Goal: Find contact information: Find contact information

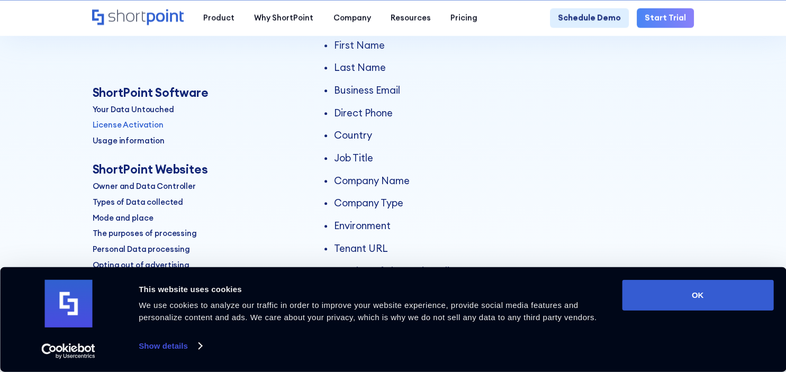
scroll to position [559, 0]
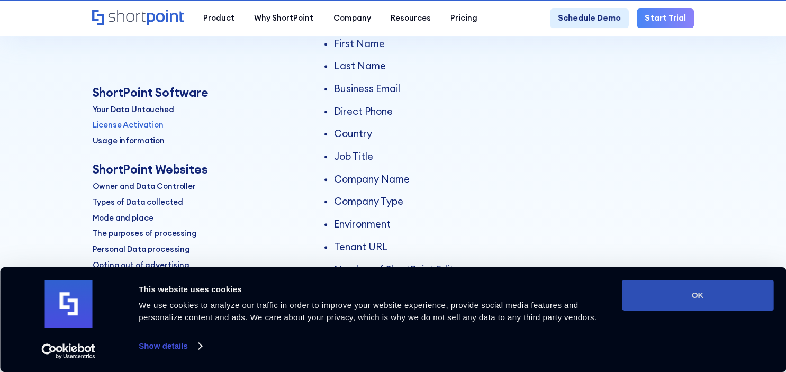
click at [699, 289] on button "OK" at bounding box center [697, 295] width 151 height 31
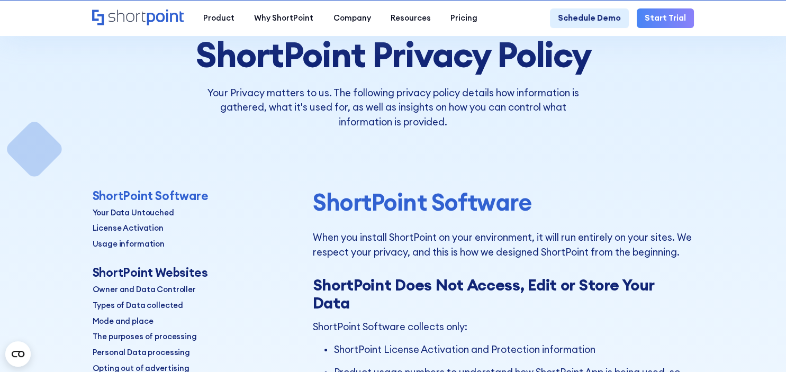
scroll to position [0, 0]
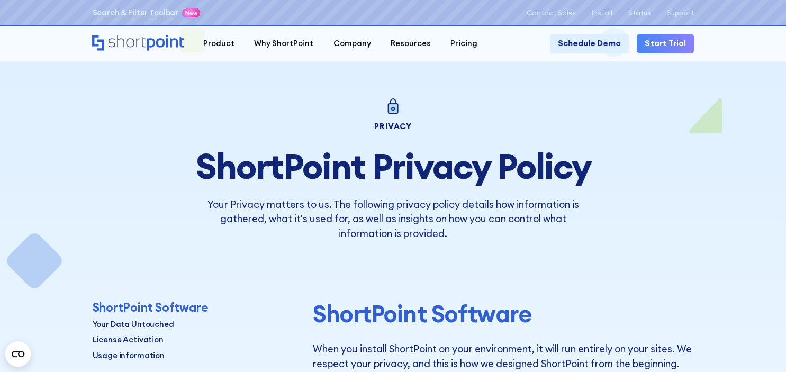
click at [168, 40] on icon "Home" at bounding box center [165, 43] width 37 height 16
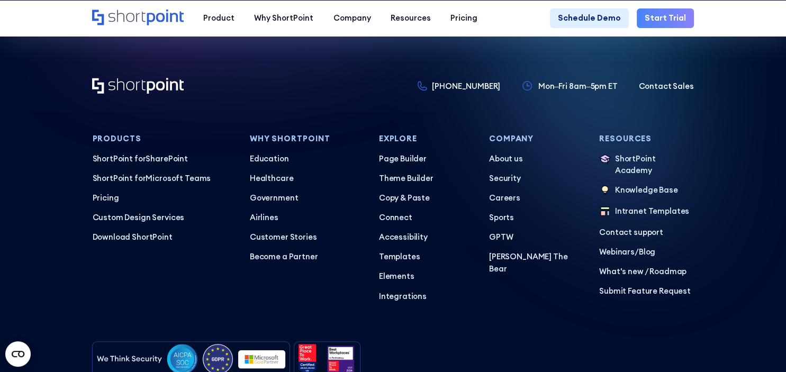
scroll to position [4938, 0]
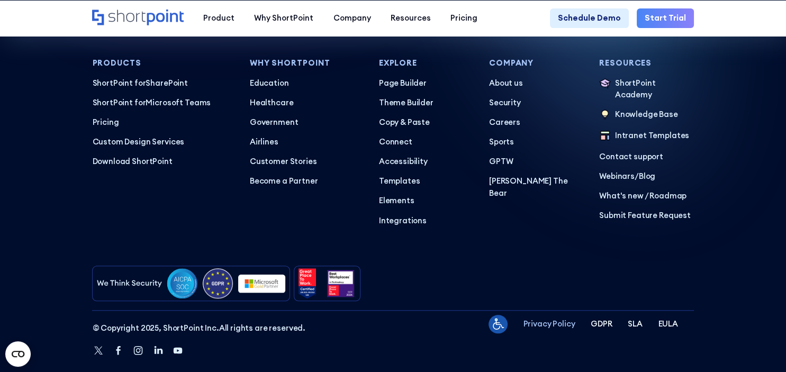
click at [556, 318] on p "Privacy Policy" at bounding box center [549, 324] width 52 height 12
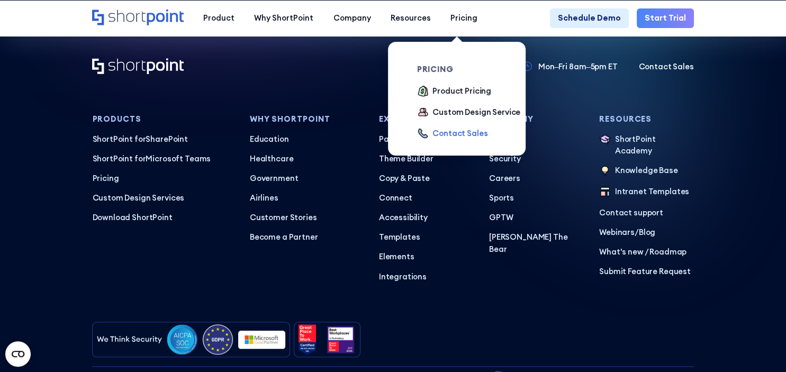
click at [461, 129] on div "Contact Sales" at bounding box center [459, 134] width 55 height 12
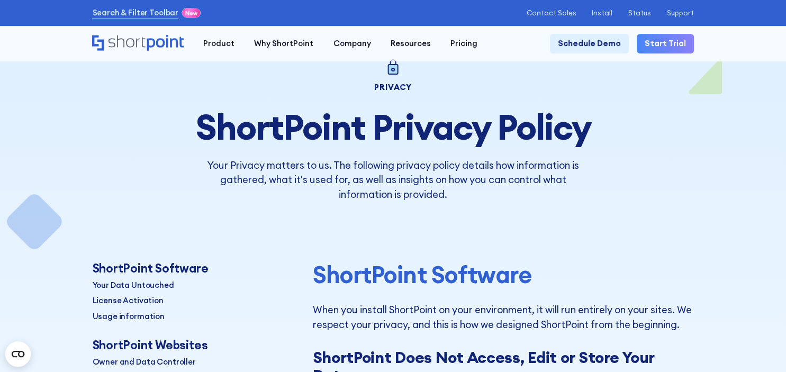
scroll to position [56, 0]
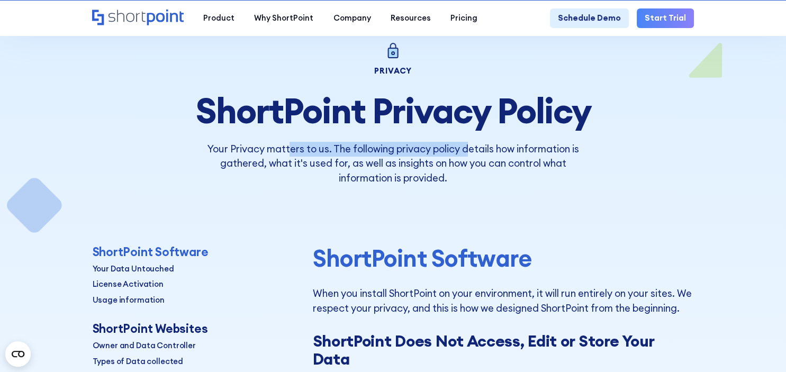
drag, startPoint x: 288, startPoint y: 142, endPoint x: 540, endPoint y: 139, distance: 252.5
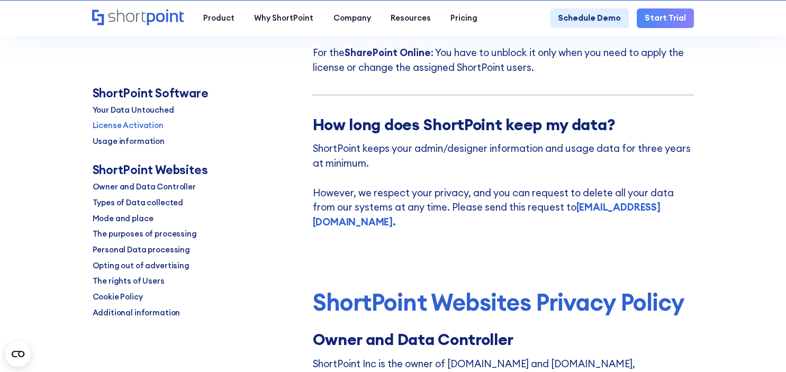
scroll to position [2403, 0]
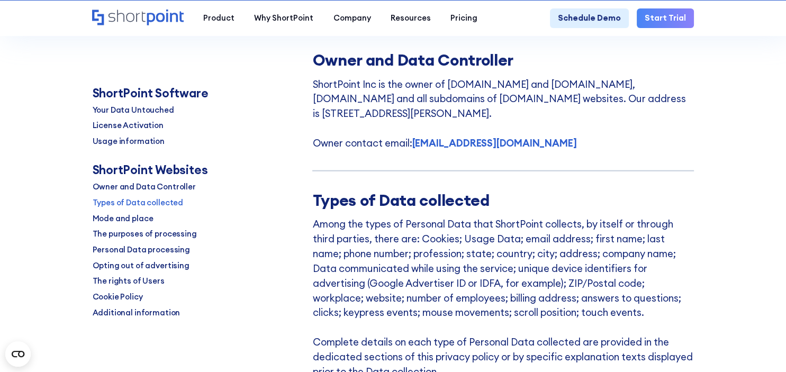
drag, startPoint x: 325, startPoint y: 123, endPoint x: 589, endPoint y: 171, distance: 268.5
click at [529, 128] on p "ShortPoint Inc is the owner of www.shortpoint.com and demos.shortpoint.com, job…" at bounding box center [502, 114] width 381 height 74
click at [457, 123] on p "ShortPoint Inc is the owner of www.shortpoint.com and demos.shortpoint.com, job…" at bounding box center [502, 114] width 381 height 74
drag, startPoint x: 308, startPoint y: 97, endPoint x: 568, endPoint y: 124, distance: 261.8
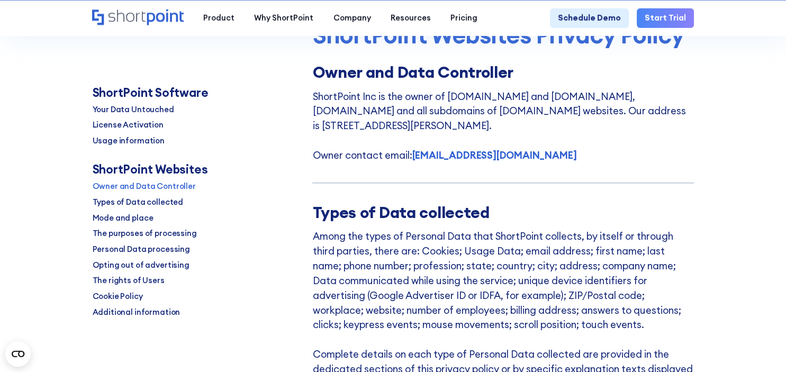
scroll to position [2347, 0]
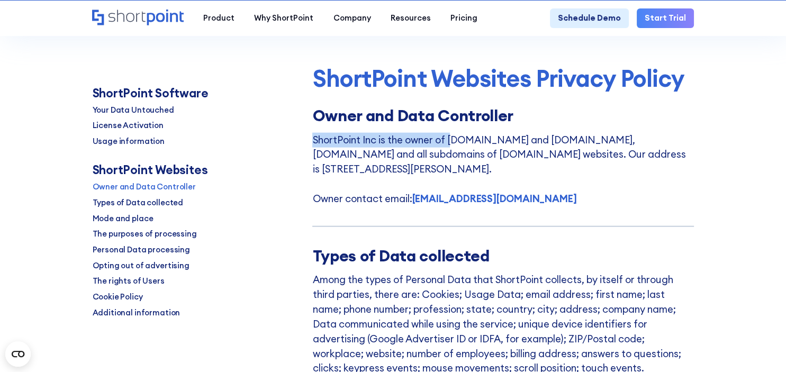
drag, startPoint x: 310, startPoint y: 152, endPoint x: 455, endPoint y: 151, distance: 145.0
click at [537, 191] on p "ShortPoint Inc is the owner of www.shortpoint.com and demos.shortpoint.com, job…" at bounding box center [502, 170] width 381 height 74
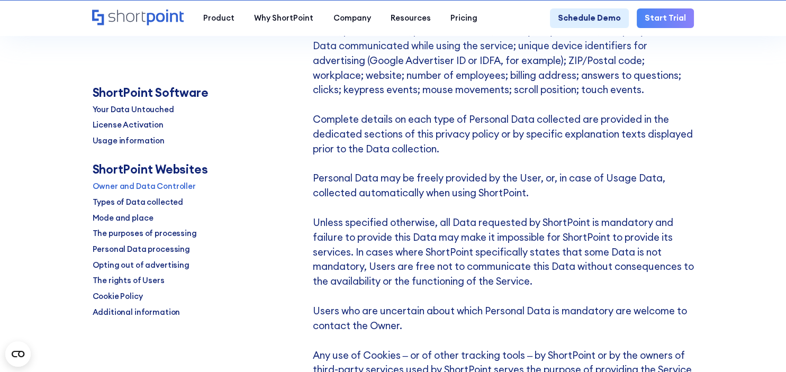
scroll to position [2627, 0]
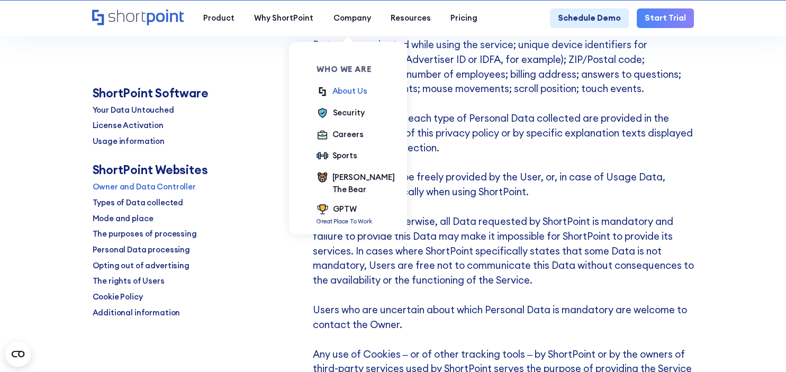
click at [352, 93] on div "About Us" at bounding box center [349, 91] width 35 height 12
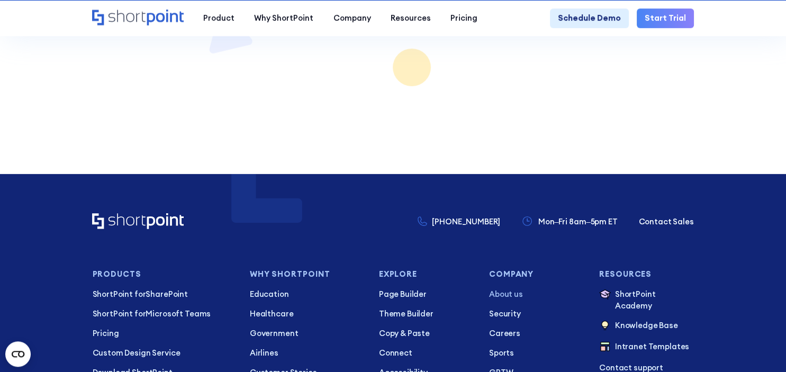
scroll to position [7242, 0]
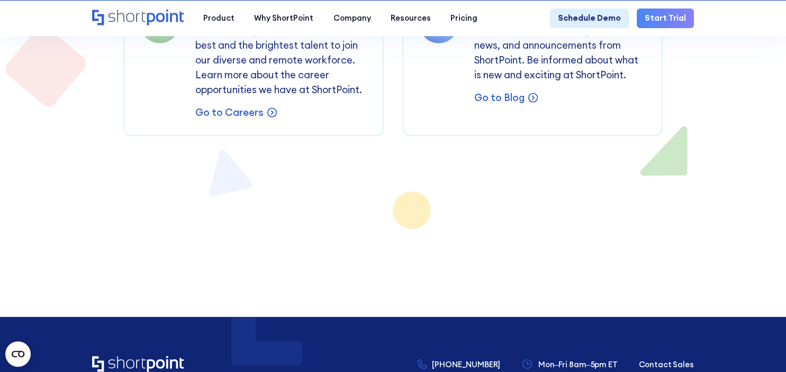
scroll to position [7075, 0]
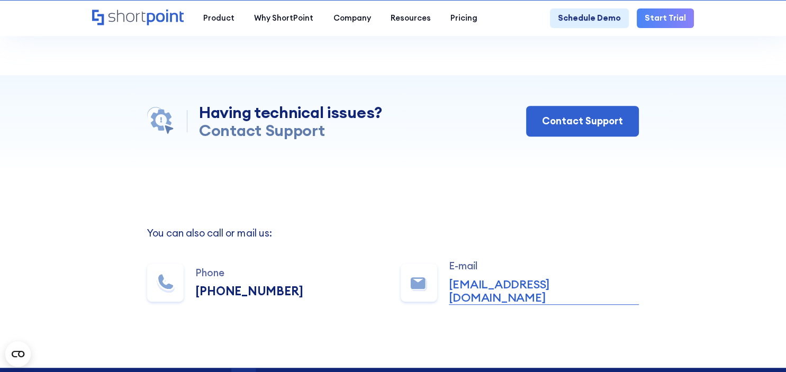
scroll to position [559, 0]
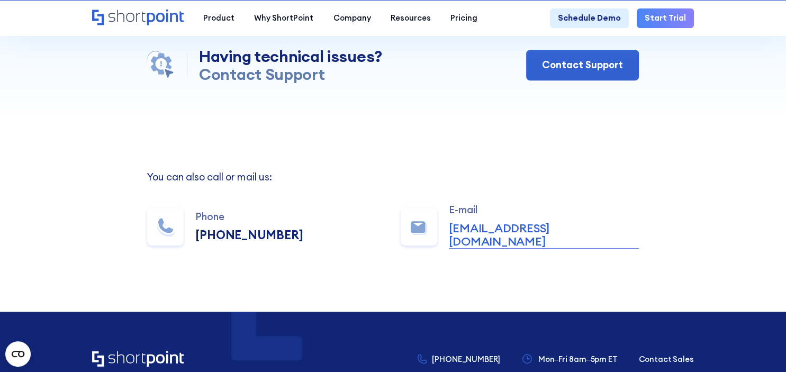
click at [281, 204] on div "Phone [PHONE_NUMBER] E-mail [EMAIL_ADDRESS][DOMAIN_NAME]" at bounding box center [392, 226] width 491 height 44
drag, startPoint x: 286, startPoint y: 184, endPoint x: 196, endPoint y: 186, distance: 90.0
click at [196, 204] on div "Phone [PHONE_NUMBER] E-mail [EMAIL_ADDRESS][DOMAIN_NAME]" at bounding box center [392, 226] width 491 height 44
copy div "[PHONE_NUMBER]"
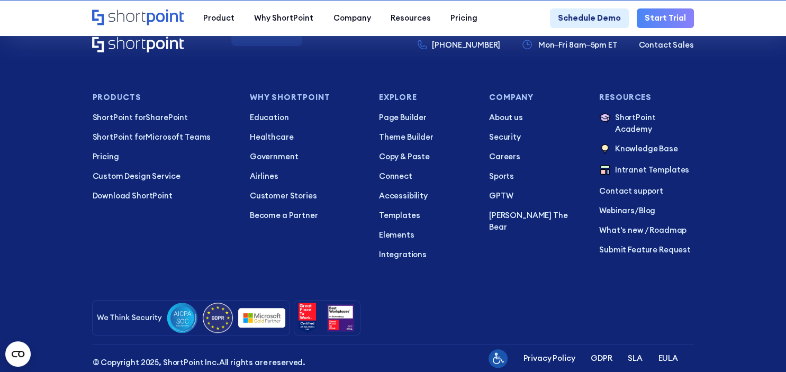
scroll to position [762, 0]
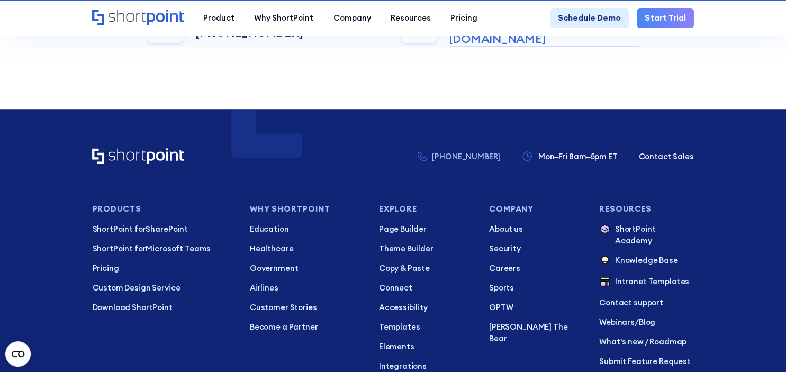
drag, startPoint x: 506, startPoint y: 103, endPoint x: 452, endPoint y: 109, distance: 54.4
click at [452, 150] on div "+1 734-333-7181 Mon–Fri 8am–5pm ET Contact Sales" at bounding box center [556, 156] width 276 height 13
copy p "[PHONE_NUMBER]"
click at [158, 14] on icon "Home" at bounding box center [165, 18] width 37 height 16
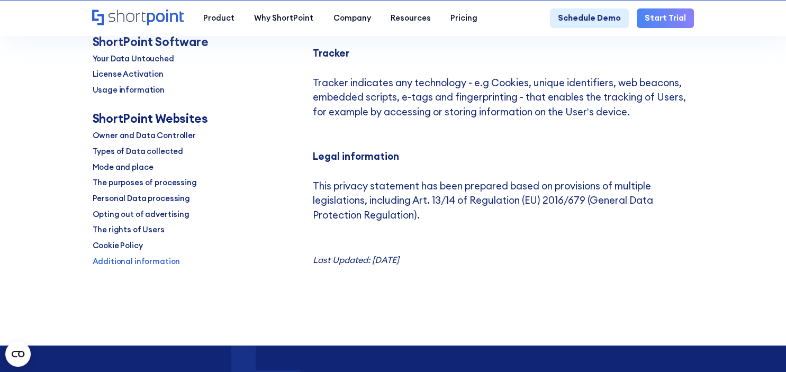
scroll to position [9165, 0]
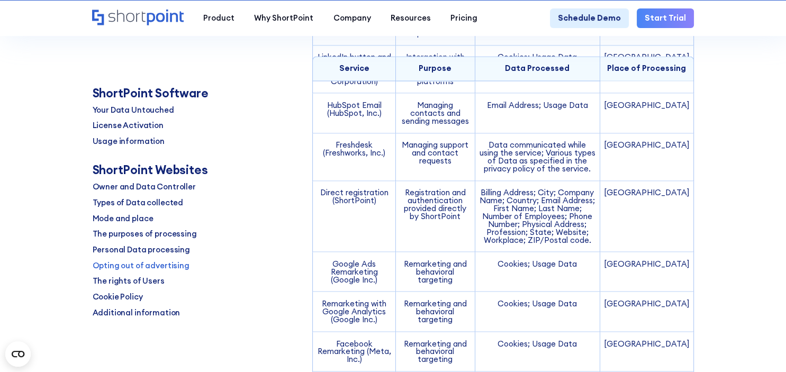
scroll to position [5756, 0]
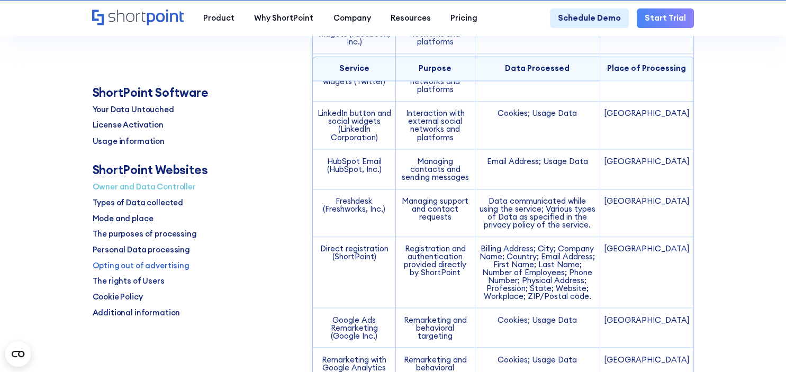
click at [169, 188] on p "Owner and Data Controller" at bounding box center [143, 186] width 103 height 12
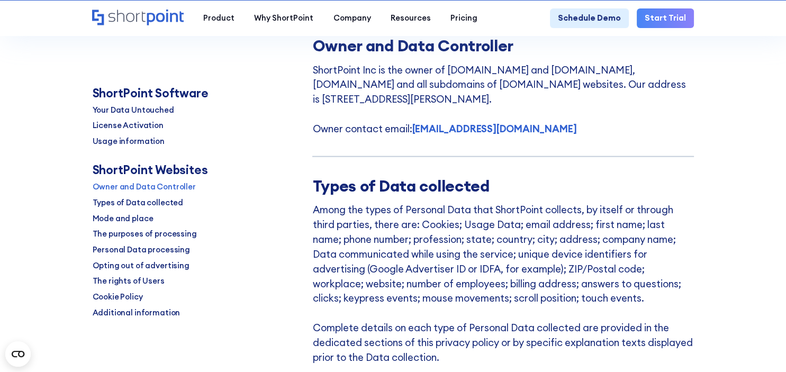
scroll to position [2395, 0]
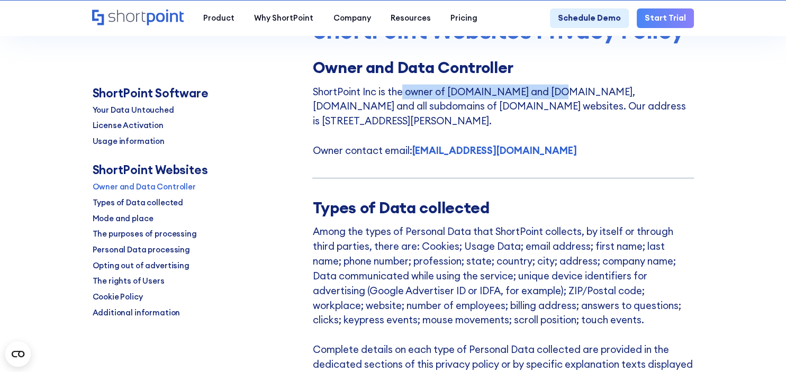
drag, startPoint x: 421, startPoint y: 105, endPoint x: 617, endPoint y: 130, distance: 197.5
click at [565, 105] on p "ShortPoint Inc is the owner of www.shortpoint.com and demos.shortpoint.com, job…" at bounding box center [502, 122] width 381 height 74
click at [617, 131] on p "ShortPoint Inc is the owner of [DOMAIN_NAME] and [DOMAIN_NAME], [DOMAIN_NAME] a…" at bounding box center [502, 122] width 381 height 74
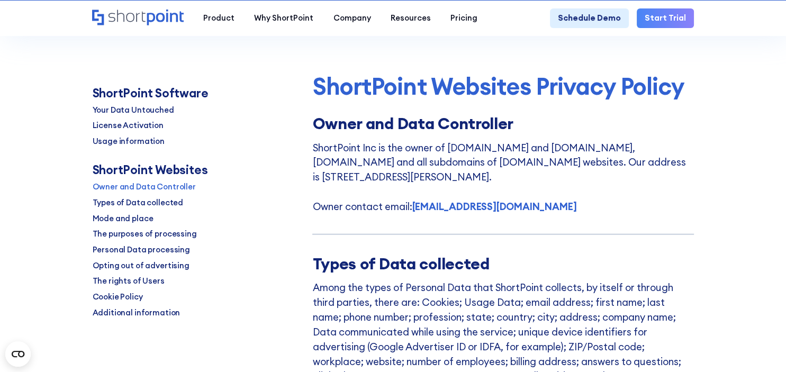
drag, startPoint x: 323, startPoint y: 189, endPoint x: 534, endPoint y: 192, distance: 211.2
click at [534, 192] on p "ShortPoint Inc is the owner of www.shortpoint.com and demos.shortpoint.com, job…" at bounding box center [502, 178] width 381 height 74
copy p "1327 JONES DRIVE, ANN ARBOR MI 48105 USA"
click at [604, 201] on p "ShortPoint Inc is the owner of www.shortpoint.com and demos.shortpoint.com, job…" at bounding box center [502, 178] width 381 height 74
click at [153, 14] on icon "Home" at bounding box center [165, 18] width 37 height 16
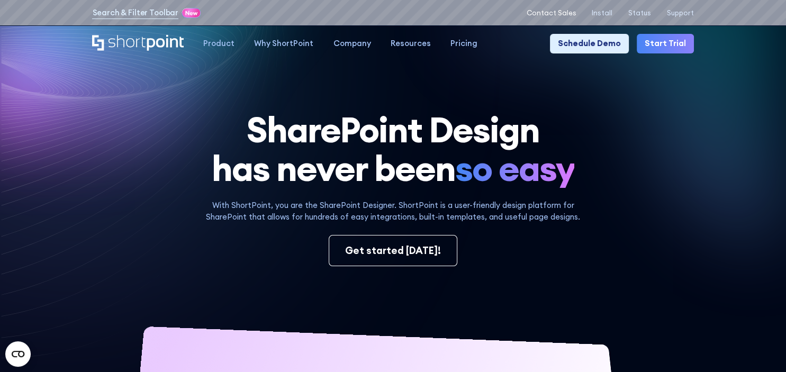
click at [562, 14] on p "Contact Sales" at bounding box center [551, 13] width 50 height 8
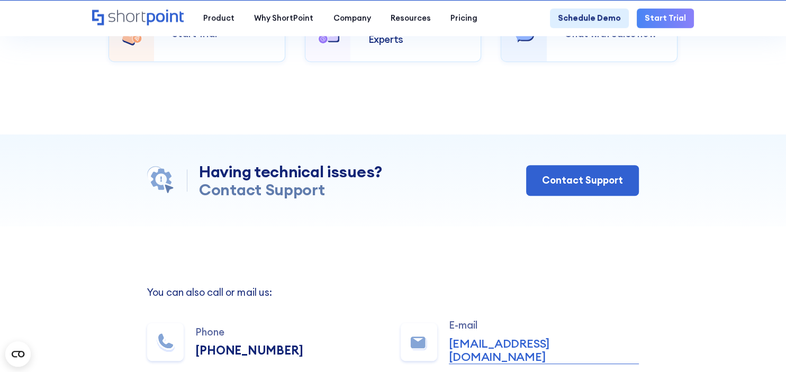
scroll to position [503, 0]
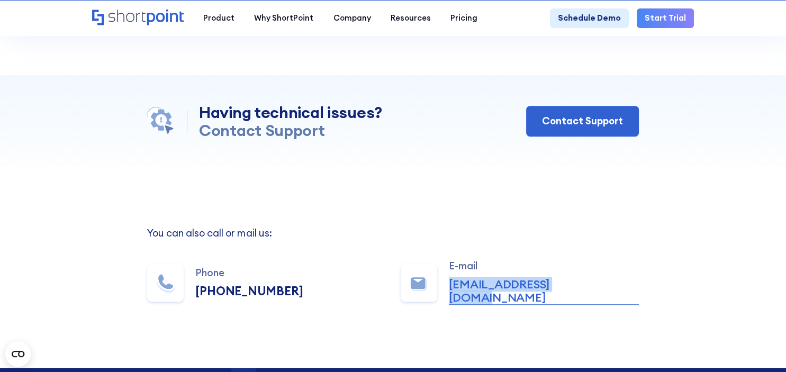
drag, startPoint x: 590, startPoint y: 243, endPoint x: 443, endPoint y: 242, distance: 146.1
click at [444, 260] on div "Phone [PHONE_NUMBER] E-mail [EMAIL_ADDRESS][DOMAIN_NAME]" at bounding box center [392, 282] width 491 height 44
copy link "[EMAIL_ADDRESS][DOMAIN_NAME]"
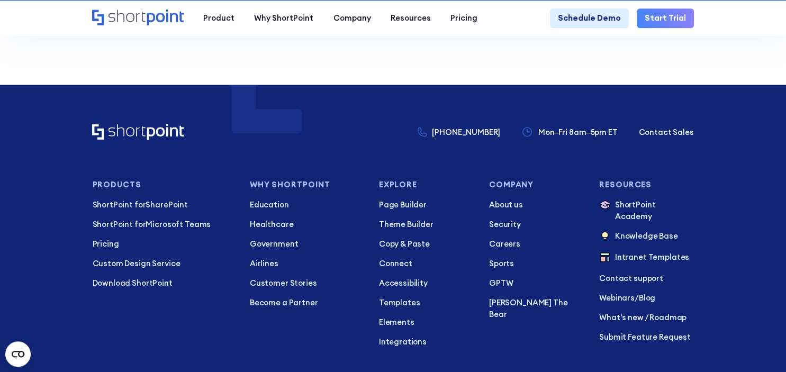
scroll to position [838, 0]
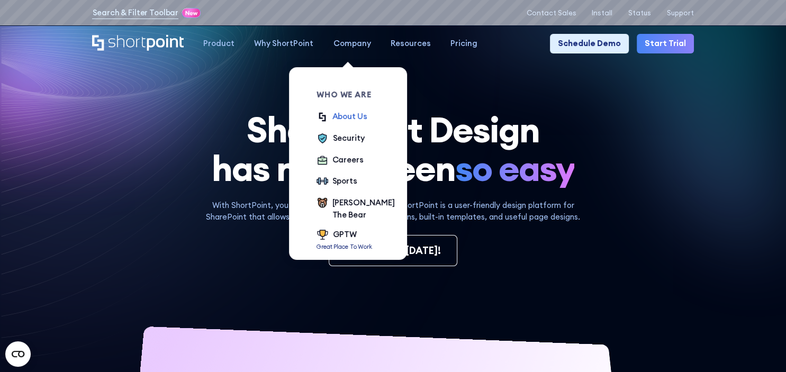
click at [346, 119] on div "About Us" at bounding box center [349, 117] width 35 height 12
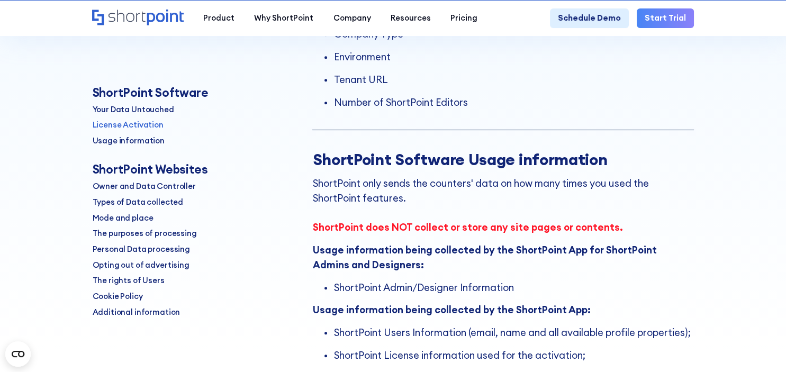
scroll to position [782, 0]
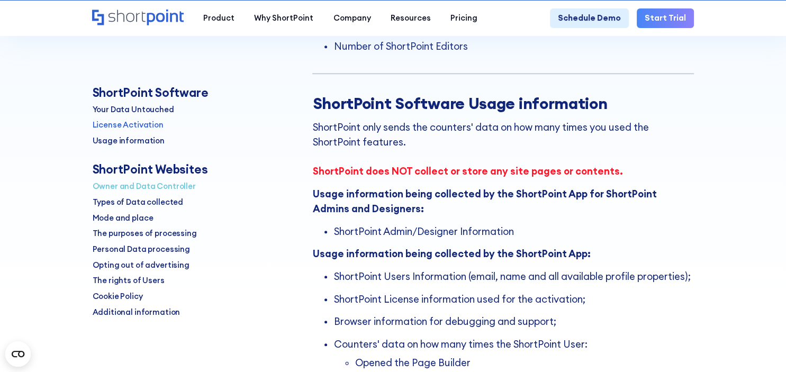
click at [164, 191] on p "Owner and Data Controller" at bounding box center [143, 186] width 103 height 12
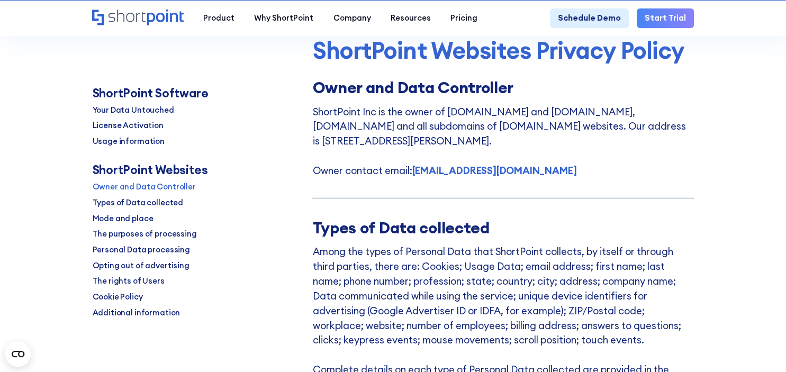
scroll to position [2395, 0]
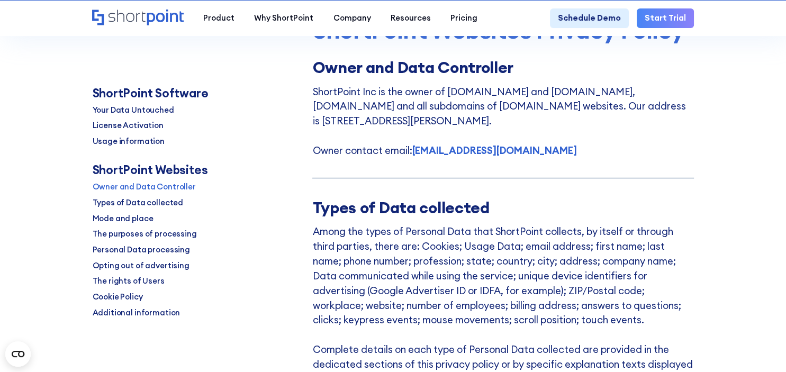
click at [619, 138] on p "ShortPoint Inc is the owner of www.shortpoint.com and demos.shortpoint.com, job…" at bounding box center [502, 122] width 381 height 74
drag, startPoint x: 329, startPoint y: 133, endPoint x: 592, endPoint y: 141, distance: 263.1
click at [555, 130] on p "ShortPoint Inc is the owner of www.shortpoint.com and demos.shortpoint.com, job…" at bounding box center [502, 122] width 381 height 74
click at [595, 143] on p "ShortPoint Inc is the owner of www.shortpoint.com and demos.shortpoint.com, job…" at bounding box center [502, 122] width 381 height 74
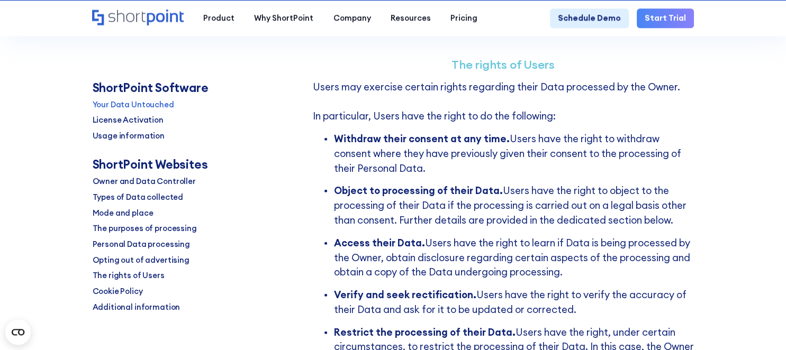
scroll to position [1253, 0]
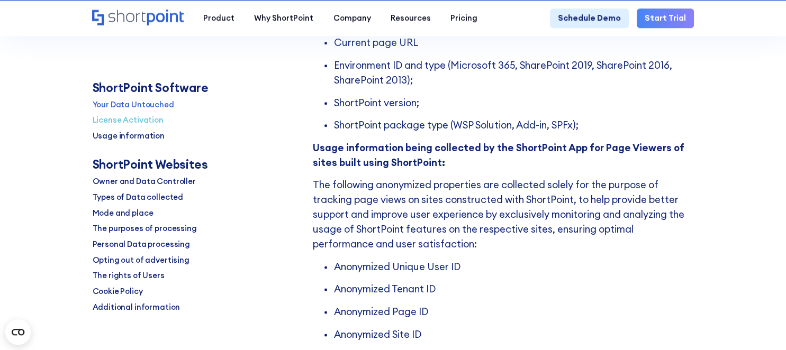
click at [143, 118] on p "License Activation" at bounding box center [127, 120] width 71 height 12
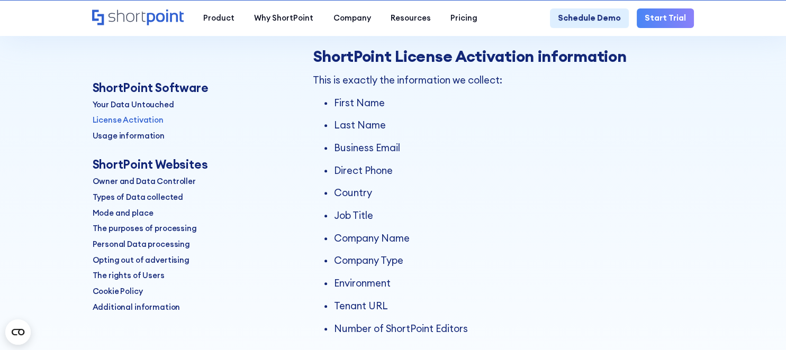
scroll to position [491, 0]
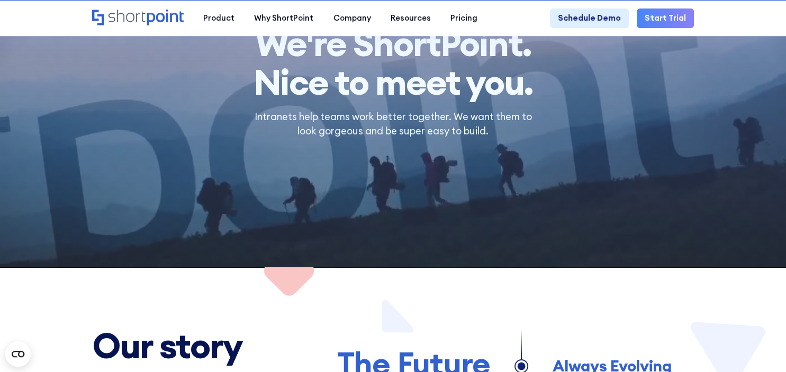
scroll to position [279, 0]
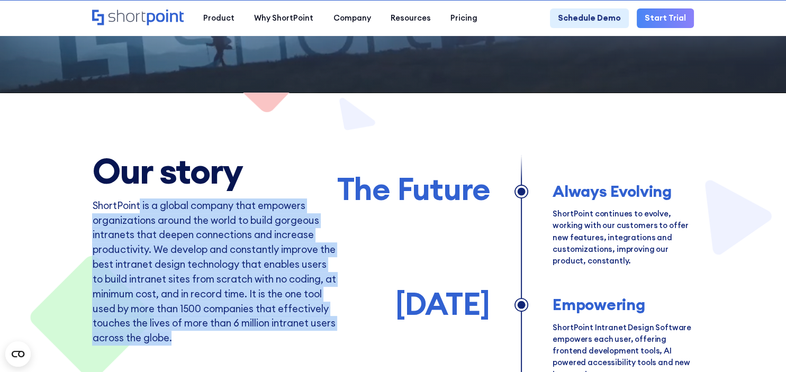
drag, startPoint x: 143, startPoint y: 205, endPoint x: 329, endPoint y: 342, distance: 231.0
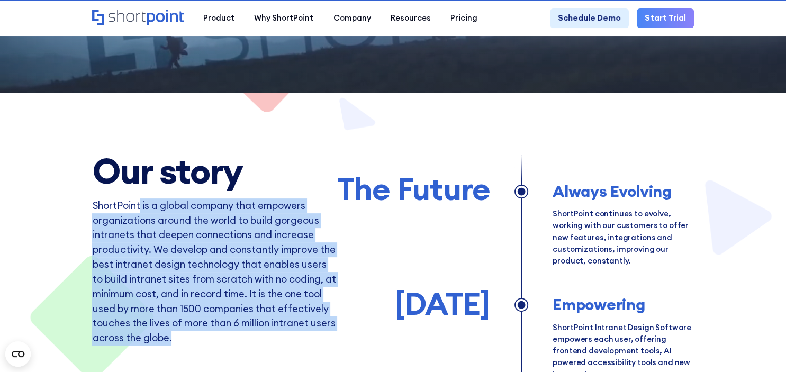
click at [329, 342] on p "ShortPoint is a global company that empowers organizations around the world to …" at bounding box center [213, 286] width 243 height 177
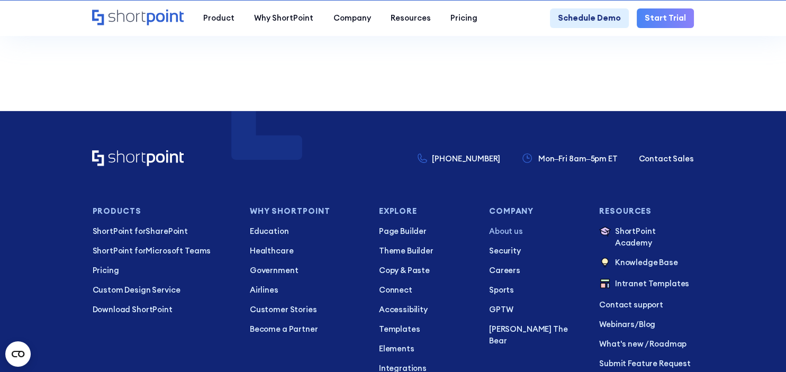
scroll to position [7294, 0]
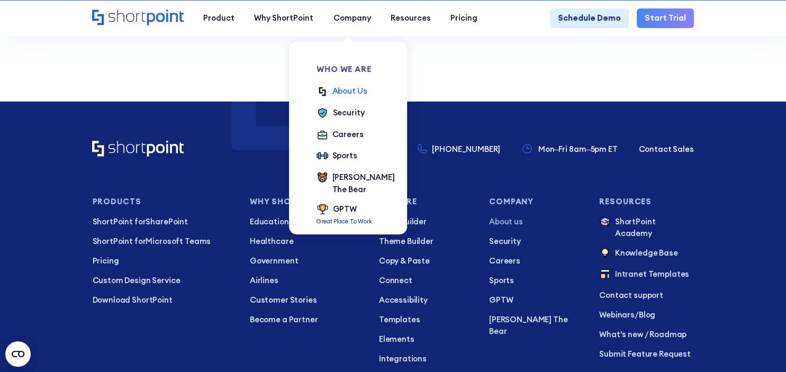
click at [348, 91] on div "About Us" at bounding box center [349, 91] width 35 height 12
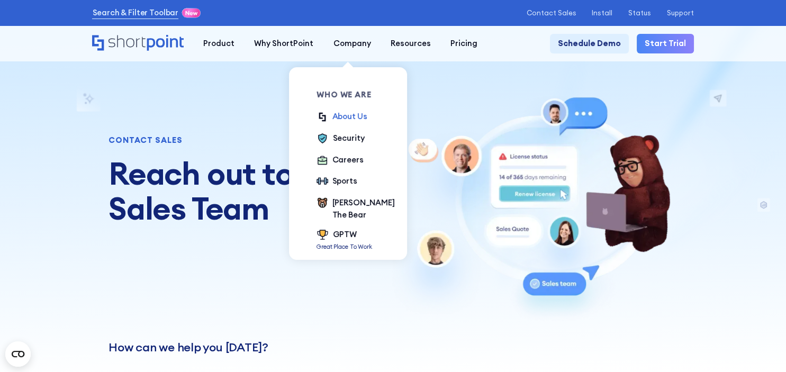
click at [344, 112] on div "About Us" at bounding box center [349, 117] width 35 height 12
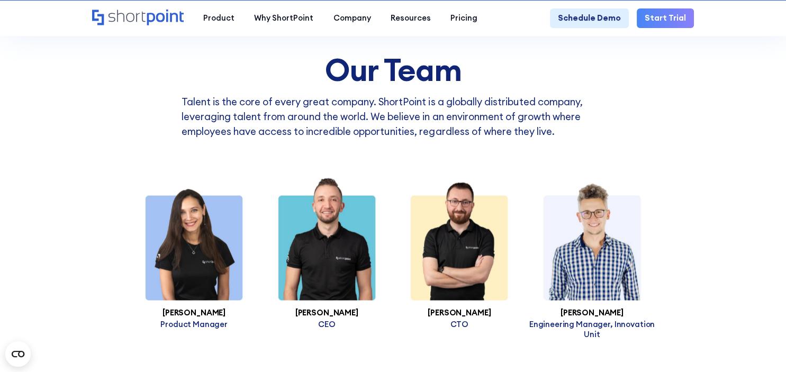
scroll to position [1956, 0]
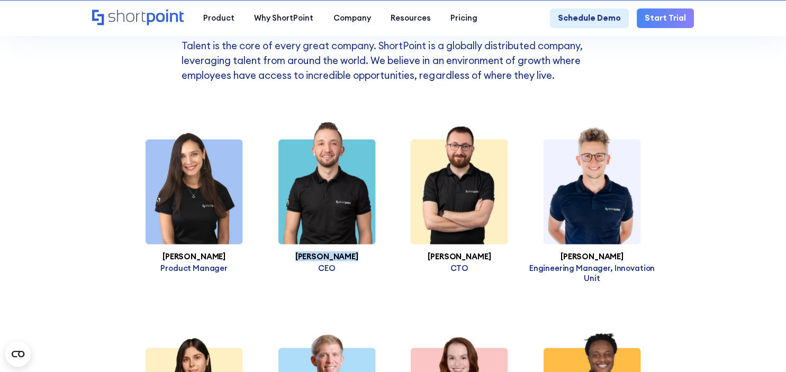
drag, startPoint x: 361, startPoint y: 243, endPoint x: 293, endPoint y: 240, distance: 67.8
click at [293, 252] on h3 "Sami AlSayyed" at bounding box center [326, 256] width 133 height 8
copy h3 "Sami AlSayyed"
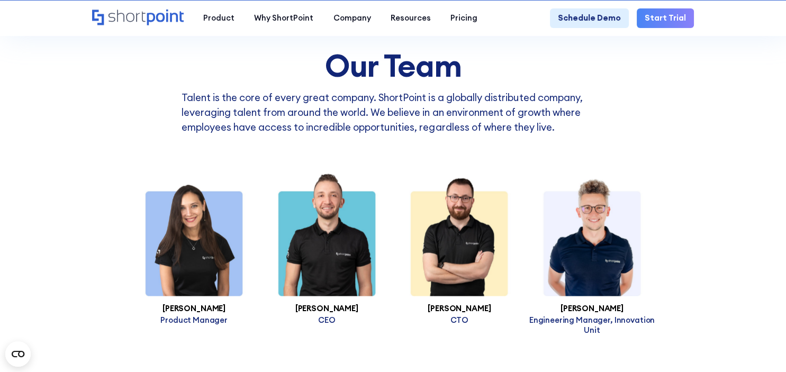
scroll to position [1900, 0]
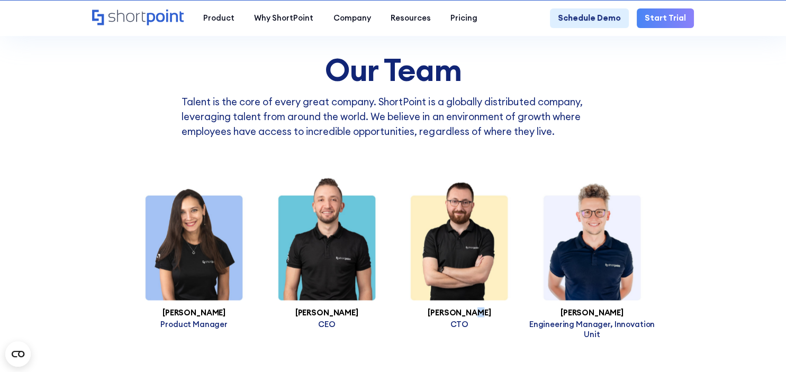
drag, startPoint x: 486, startPoint y: 300, endPoint x: 481, endPoint y: 300, distance: 5.8
click at [481, 308] on h3 "[PERSON_NAME]" at bounding box center [459, 312] width 133 height 8
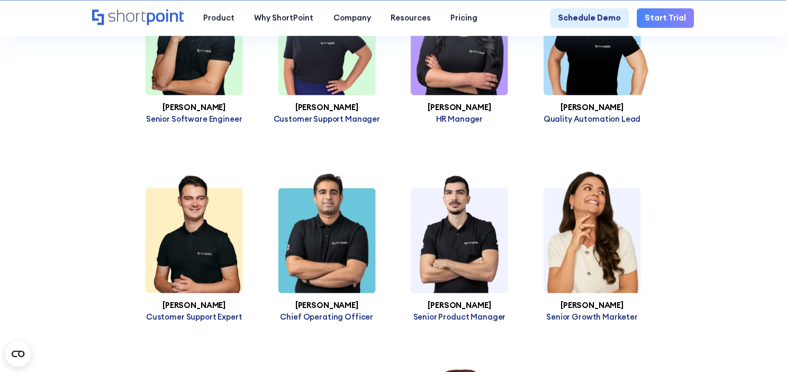
scroll to position [2738, 0]
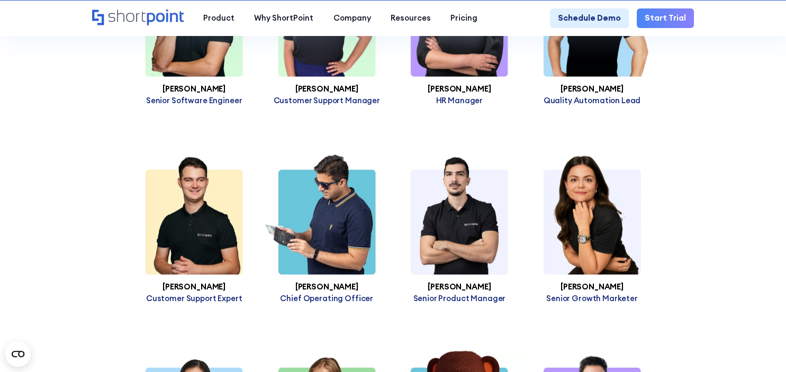
click at [346, 236] on img at bounding box center [326, 213] width 133 height 122
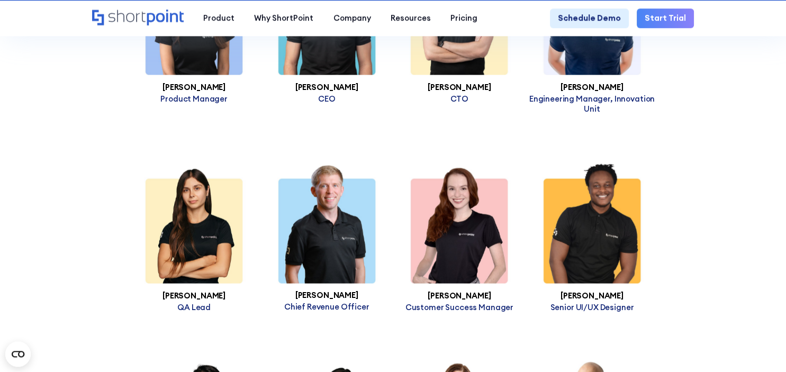
scroll to position [2123, 0]
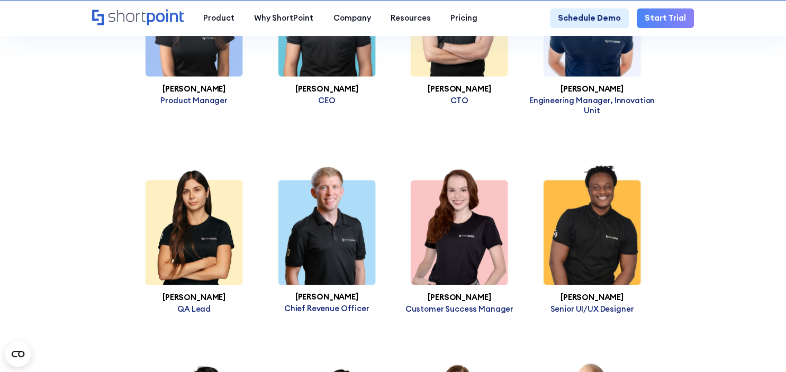
drag, startPoint x: 731, startPoint y: 207, endPoint x: 727, endPoint y: 203, distance: 6.0
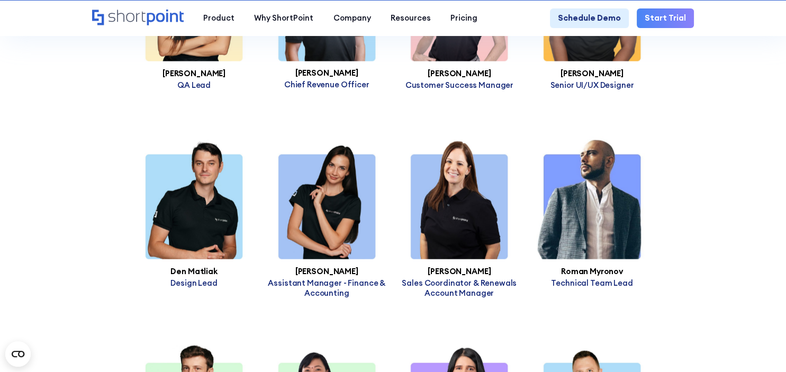
scroll to position [2235, 0]
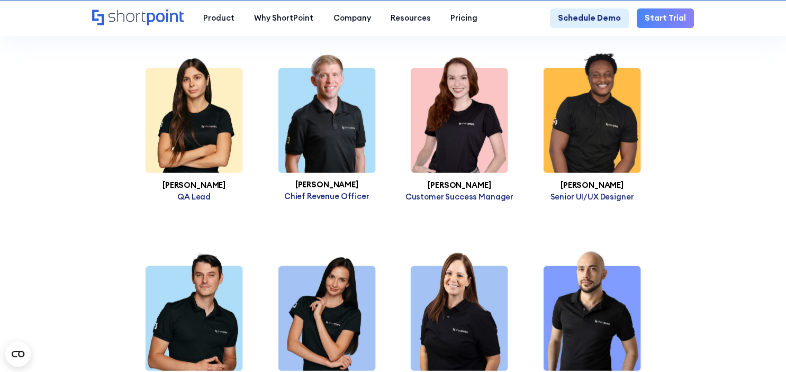
click at [336, 191] on p "Chief Revenue Officer" at bounding box center [326, 196] width 133 height 10
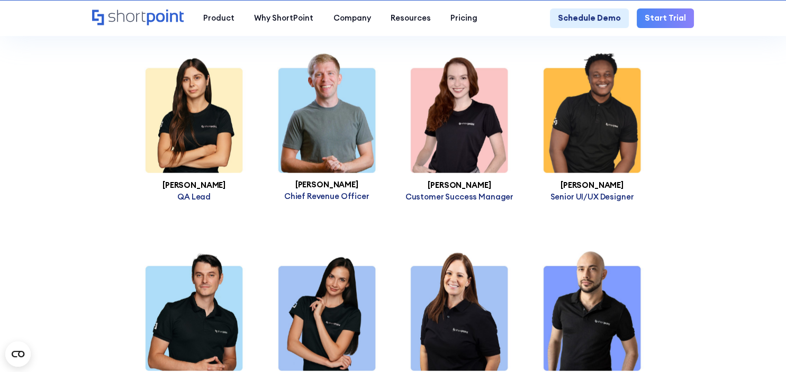
click at [314, 103] on div at bounding box center [326, 112] width 133 height 122
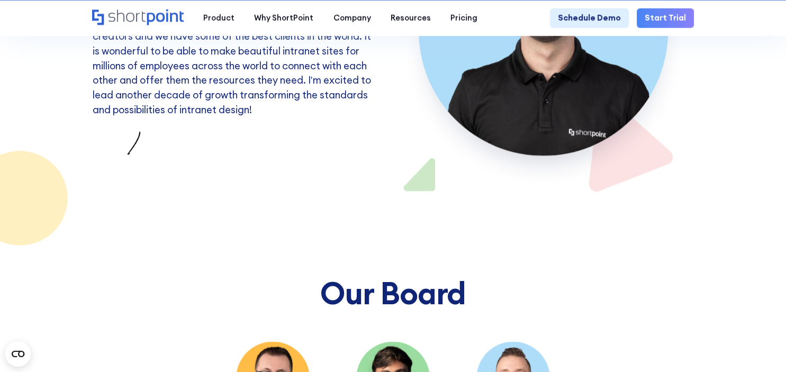
scroll to position [5644, 0]
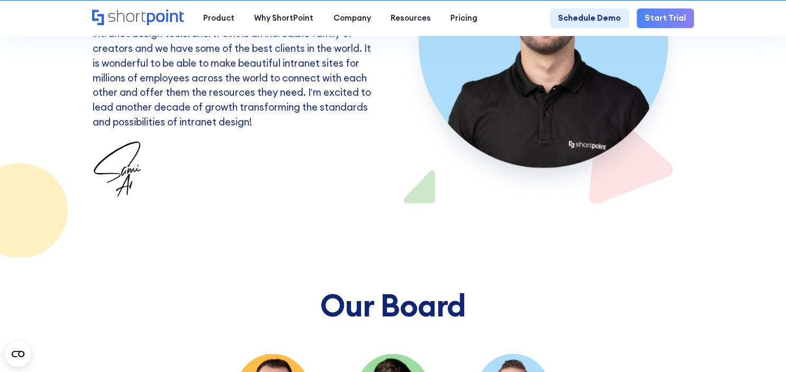
drag, startPoint x: 424, startPoint y: 286, endPoint x: 366, endPoint y: 284, distance: 57.7
copy h3 "[PERSON_NAME]"
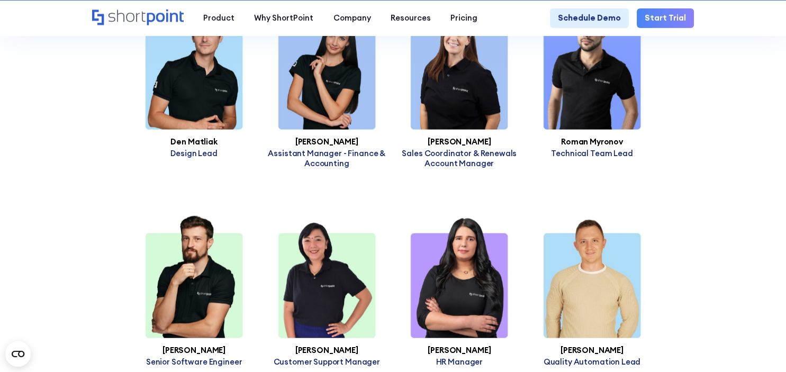
scroll to position [2459, 0]
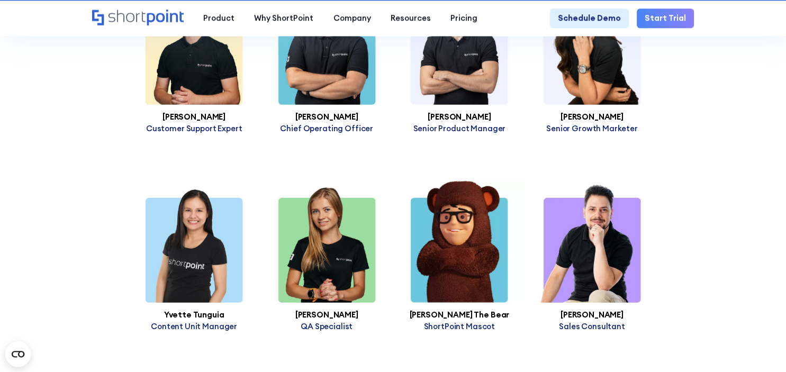
scroll to position [2906, 0]
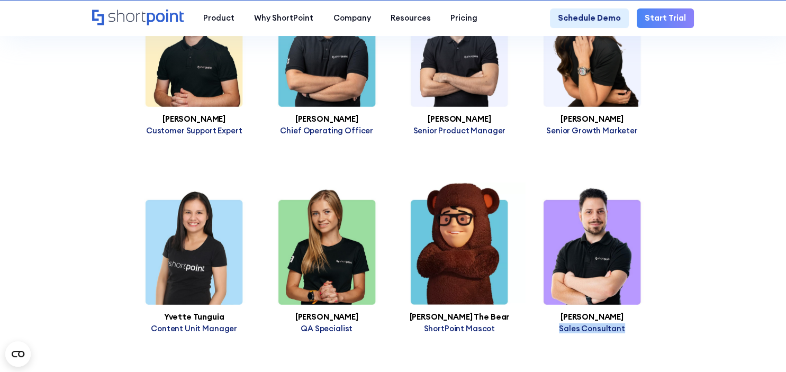
drag, startPoint x: 630, startPoint y: 316, endPoint x: 556, endPoint y: 315, distance: 74.1
click at [556, 323] on p "Sales Consultant" at bounding box center [592, 328] width 133 height 10
copy p "Sales Consultant"
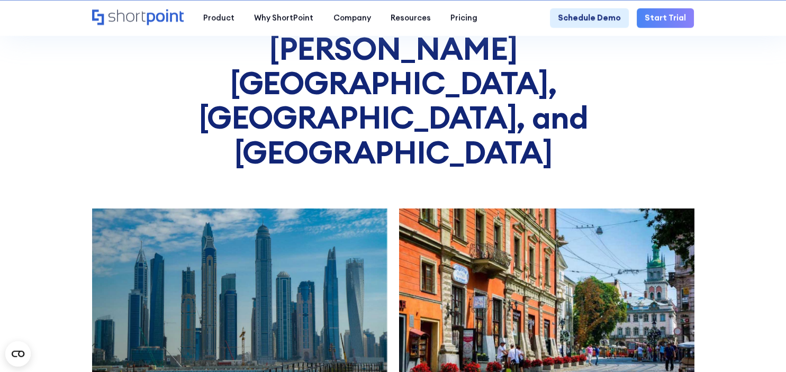
scroll to position [4806, 0]
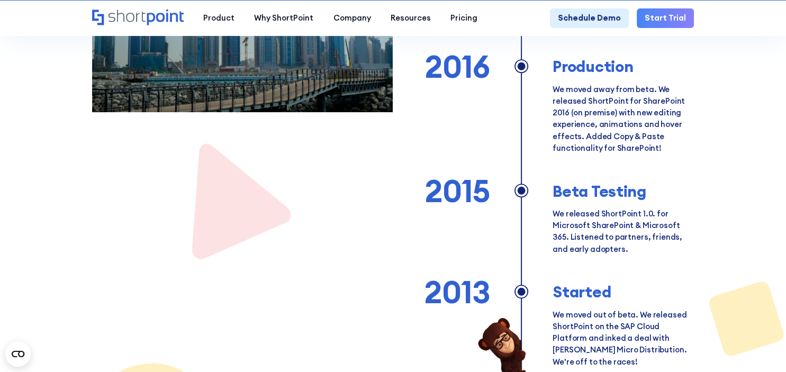
scroll to position [726, 0]
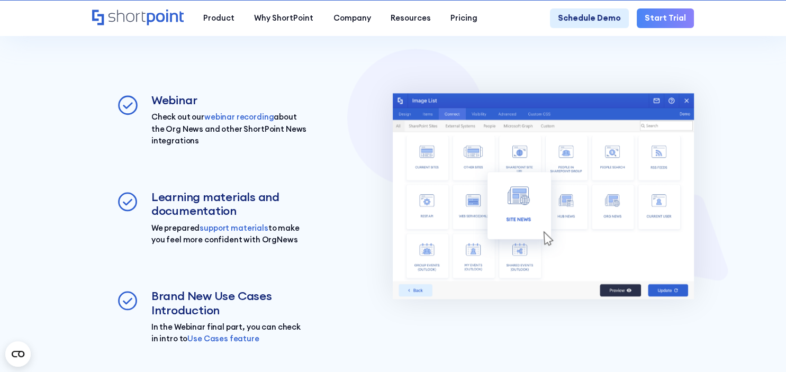
scroll to position [1620, 0]
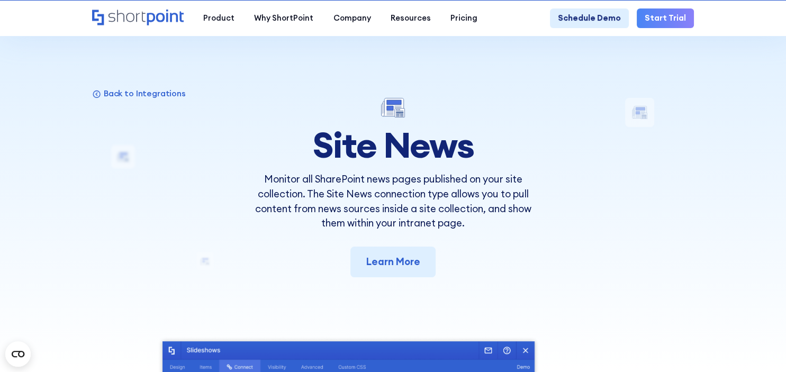
scroll to position [0, 0]
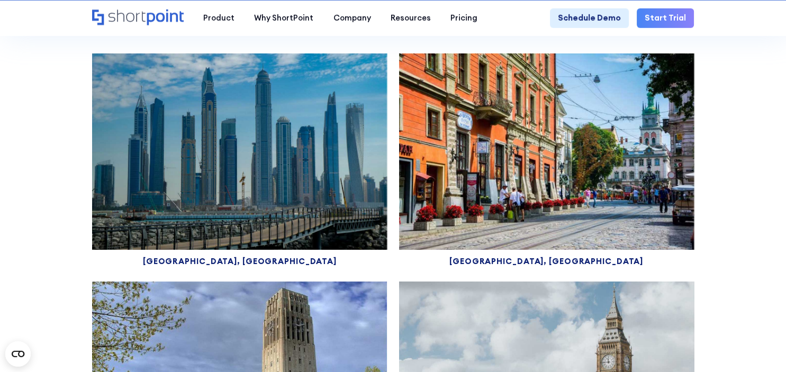
scroll to position [5002, 0]
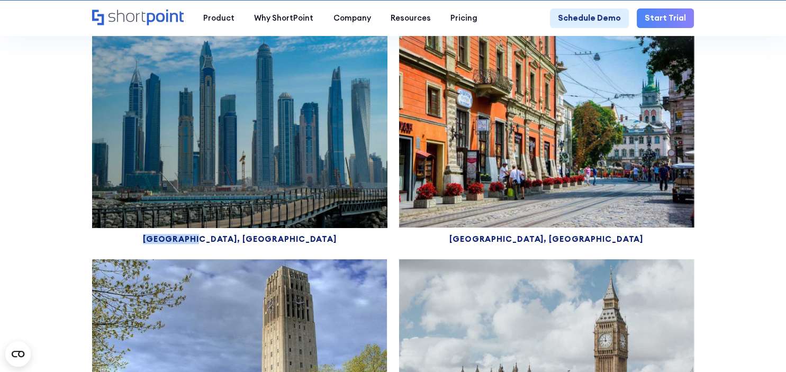
drag, startPoint x: 264, startPoint y: 86, endPoint x: 213, endPoint y: 86, distance: 50.8
click at [213, 236] on div "[GEOGRAPHIC_DATA], [GEOGRAPHIC_DATA]" at bounding box center [239, 240] width 295 height 8
copy div "[GEOGRAPHIC_DATA], [GEOGRAPHIC_DATA]"
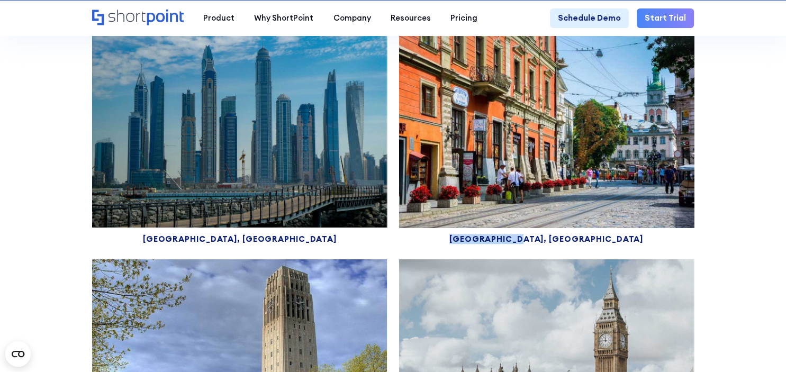
drag, startPoint x: 577, startPoint y: 84, endPoint x: 514, endPoint y: 85, distance: 63.0
click at [514, 236] on div "[GEOGRAPHIC_DATA], [GEOGRAPHIC_DATA]" at bounding box center [546, 240] width 295 height 8
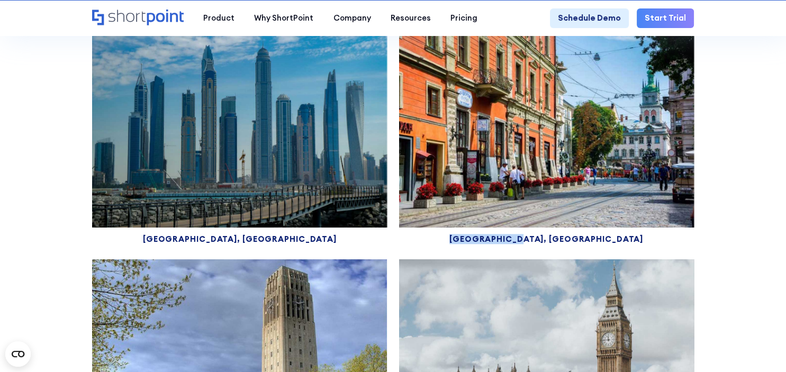
copy div "[GEOGRAPHIC_DATA], [GEOGRAPHIC_DATA]"
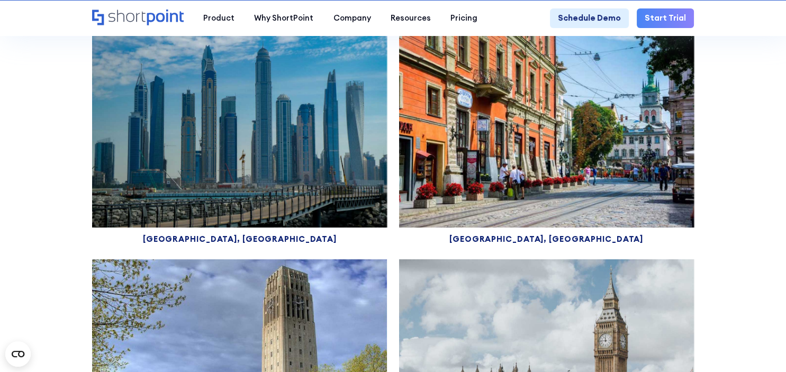
drag, startPoint x: 605, startPoint y: 314, endPoint x: 486, endPoint y: 318, distance: 119.6
click at [486, 318] on section "We are in [GEOGRAPHIC_DATA], [PERSON_NAME][GEOGRAPHIC_DATA], [GEOGRAPHIC_DATA],…" at bounding box center [393, 152] width 786 height 734
copy div "[GEOGRAPHIC_DATA], [GEOGRAPHIC_DATA]"
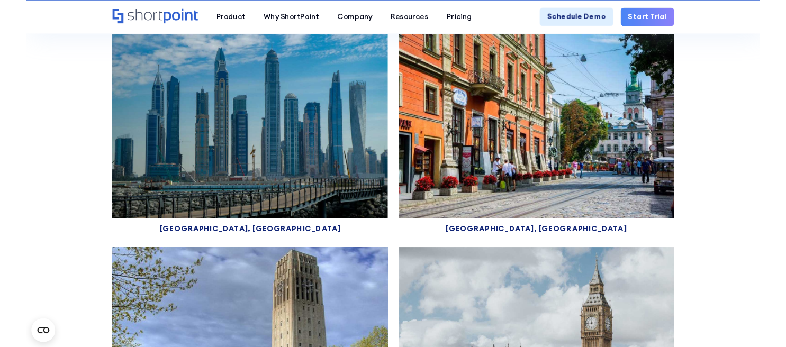
scroll to position [4891, 0]
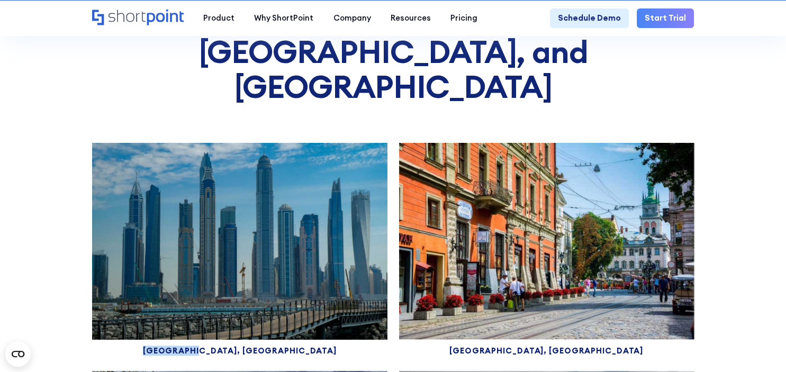
drag, startPoint x: 268, startPoint y: 196, endPoint x: 209, endPoint y: 189, distance: 59.7
click at [209, 189] on div "[GEOGRAPHIC_DATA], [GEOGRAPHIC_DATA]" at bounding box center [239, 249] width 295 height 212
copy div "[GEOGRAPHIC_DATA], [GEOGRAPHIC_DATA]"
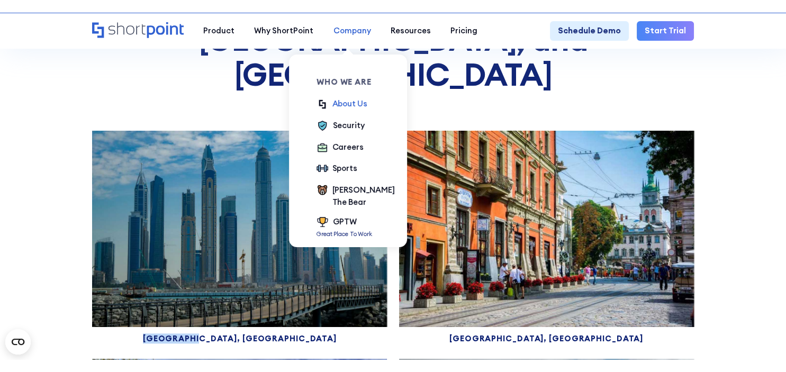
scroll to position [4915, 0]
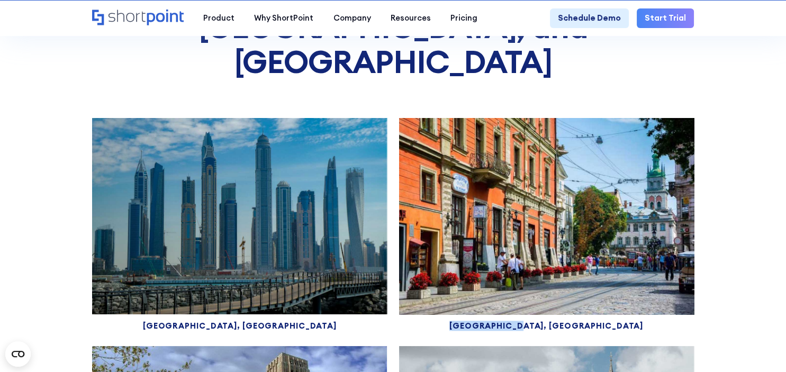
drag, startPoint x: 577, startPoint y: 173, endPoint x: 504, endPoint y: 173, distance: 72.5
click at [504, 322] on div "[GEOGRAPHIC_DATA], [GEOGRAPHIC_DATA]" at bounding box center [546, 326] width 295 height 8
copy div "[GEOGRAPHIC_DATA], [GEOGRAPHIC_DATA]"
